Goal: Navigation & Orientation: Find specific page/section

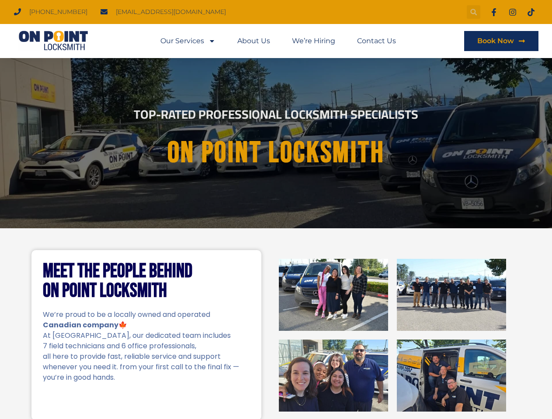
click at [473, 12] on icon "Search" at bounding box center [473, 12] width 7 height 7
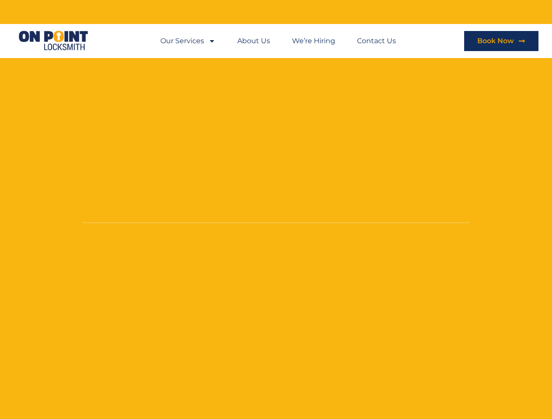
click at [278, 41] on li "About Us" at bounding box center [253, 41] width 55 height 20
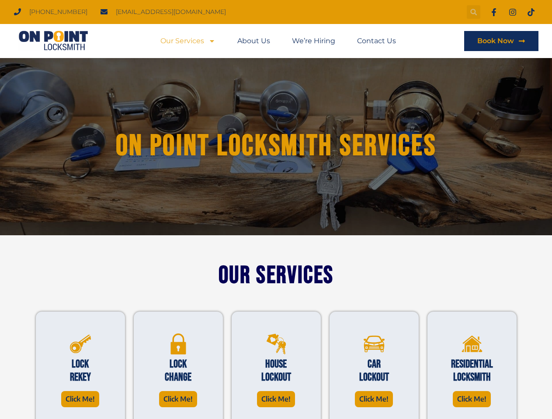
click at [473, 12] on icon "Search" at bounding box center [473, 12] width 7 height 7
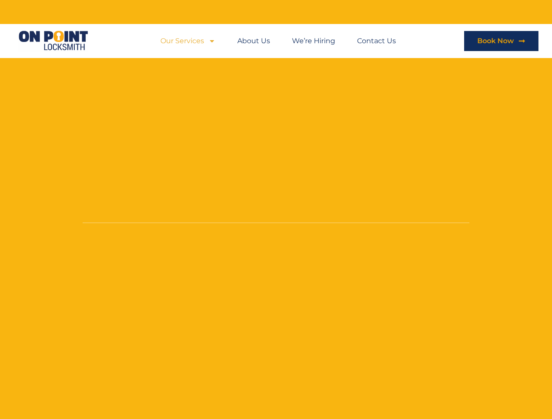
click at [278, 41] on li "About Us" at bounding box center [253, 41] width 55 height 20
